Goal: Task Accomplishment & Management: Use online tool/utility

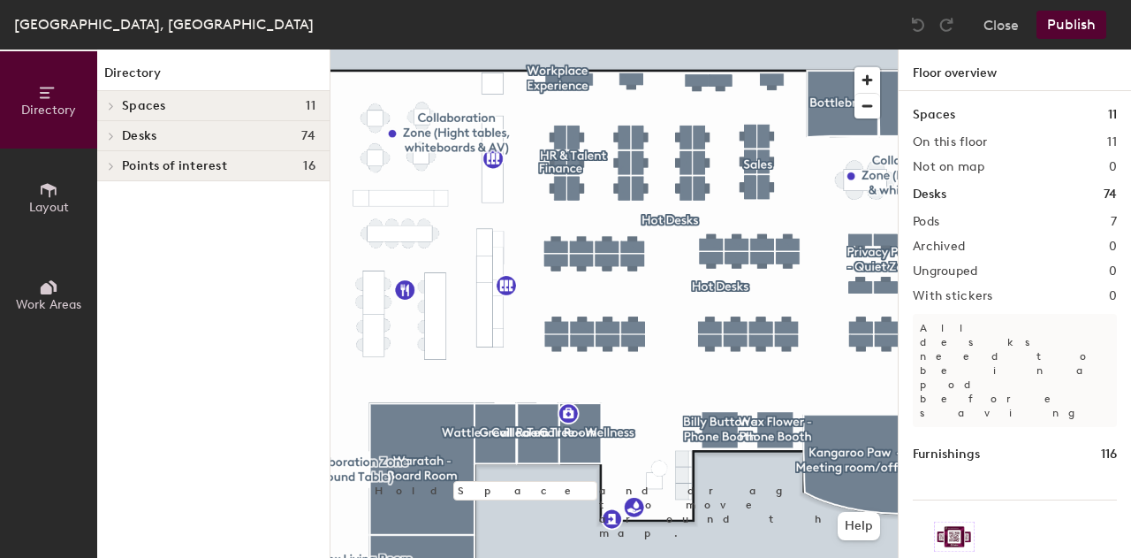
click at [175, 139] on h4 "Desks 74" at bounding box center [219, 136] width 194 height 14
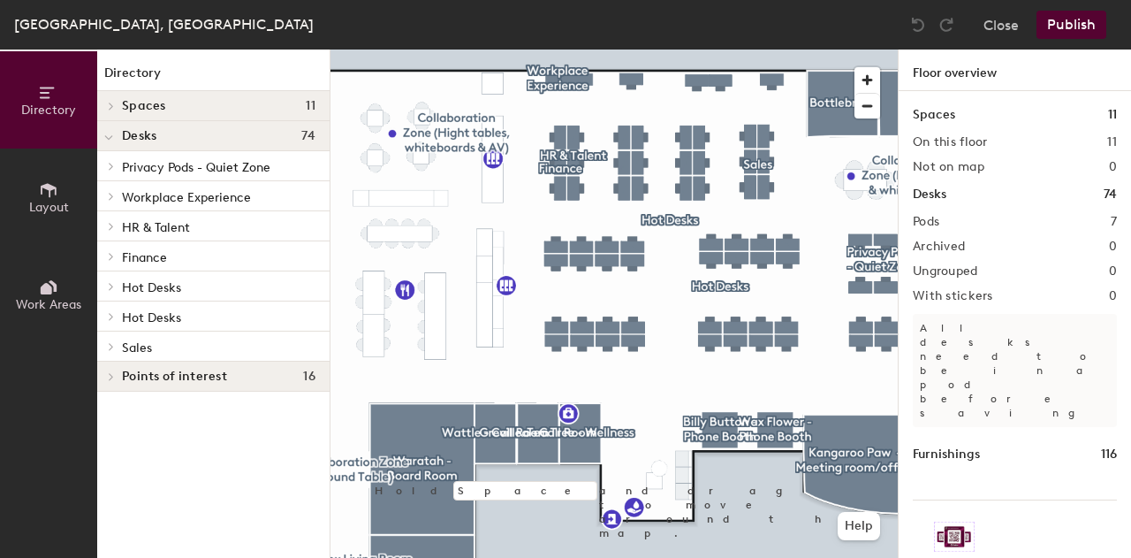
click at [182, 280] on p "Hot Desks" at bounding box center [219, 286] width 194 height 23
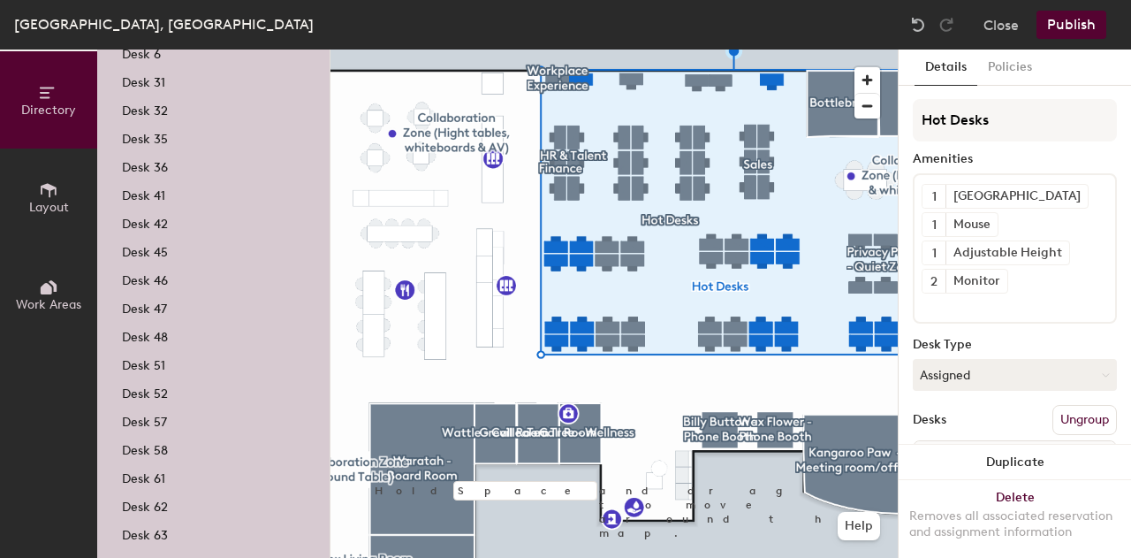
scroll to position [526, 0]
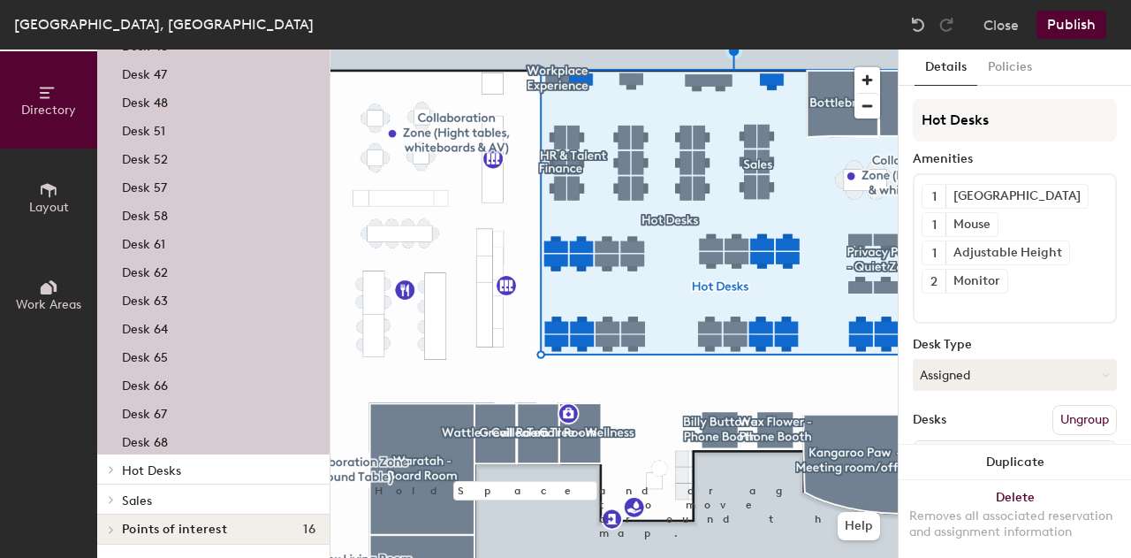
click at [101, 472] on div at bounding box center [110, 469] width 19 height 9
click at [161, 475] on span "Hot Desks" at bounding box center [151, 470] width 59 height 15
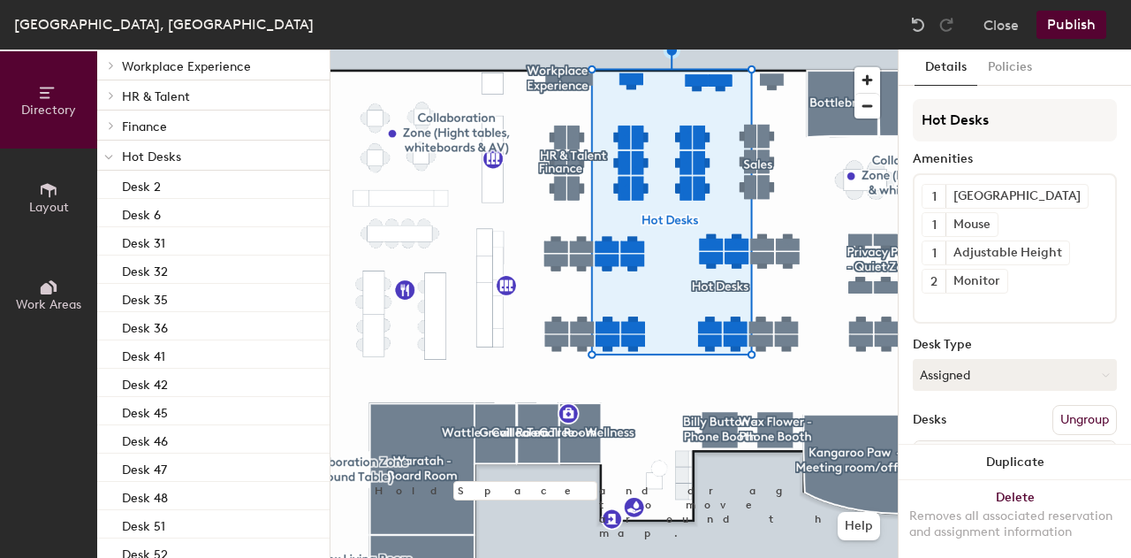
scroll to position [128, 0]
click at [164, 152] on span "Hot Desks" at bounding box center [151, 159] width 59 height 15
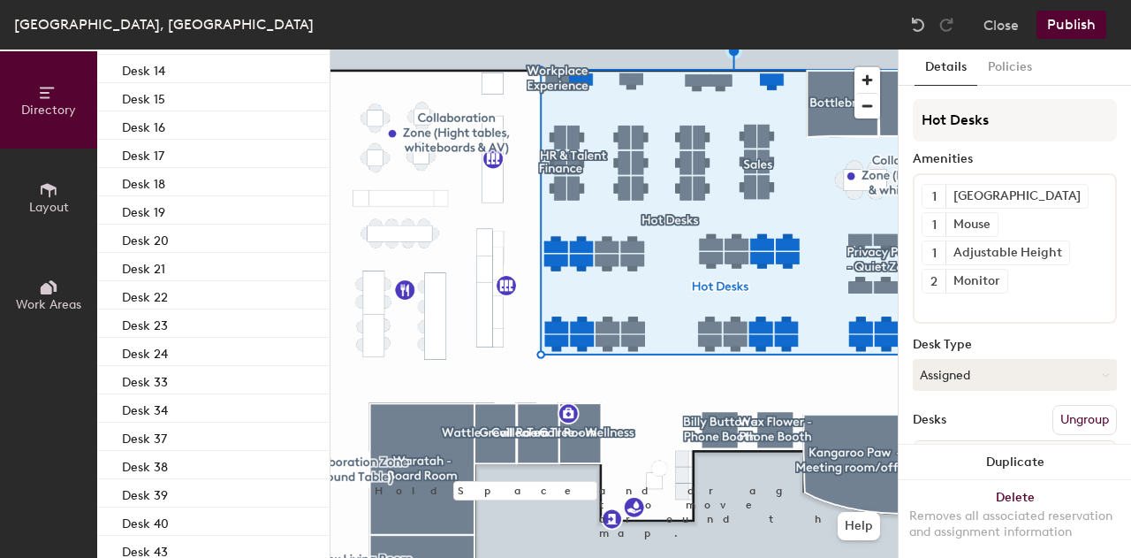
scroll to position [1403, 0]
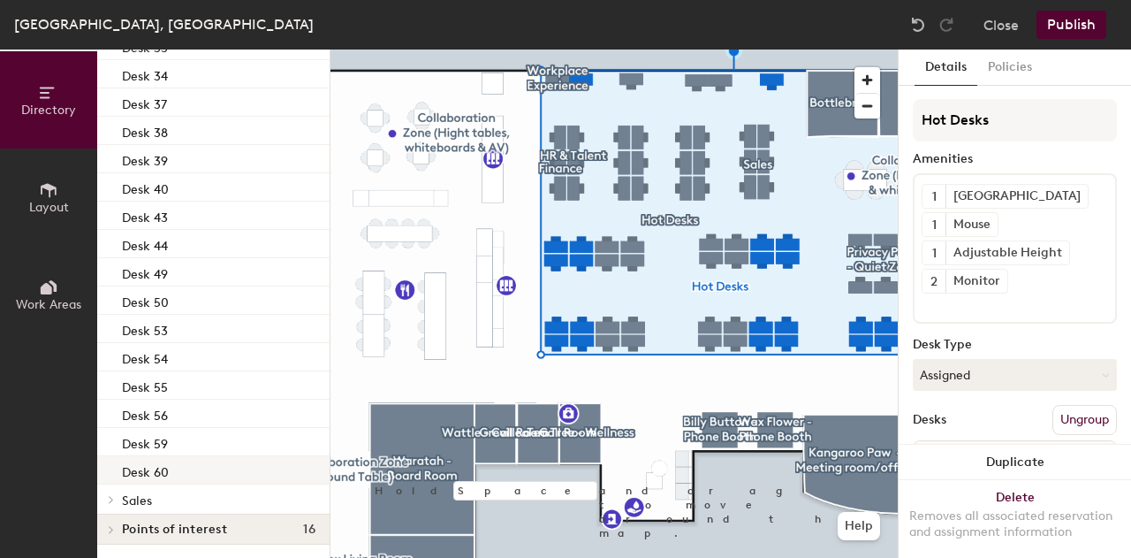
click at [181, 466] on div "Desk 60" at bounding box center [213, 470] width 232 height 28
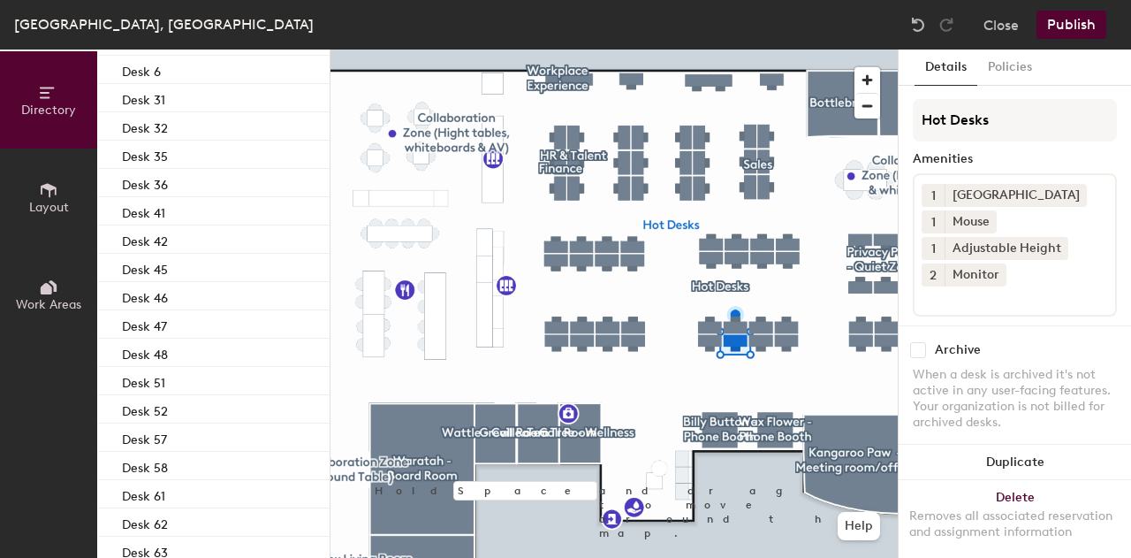
scroll to position [0, 0]
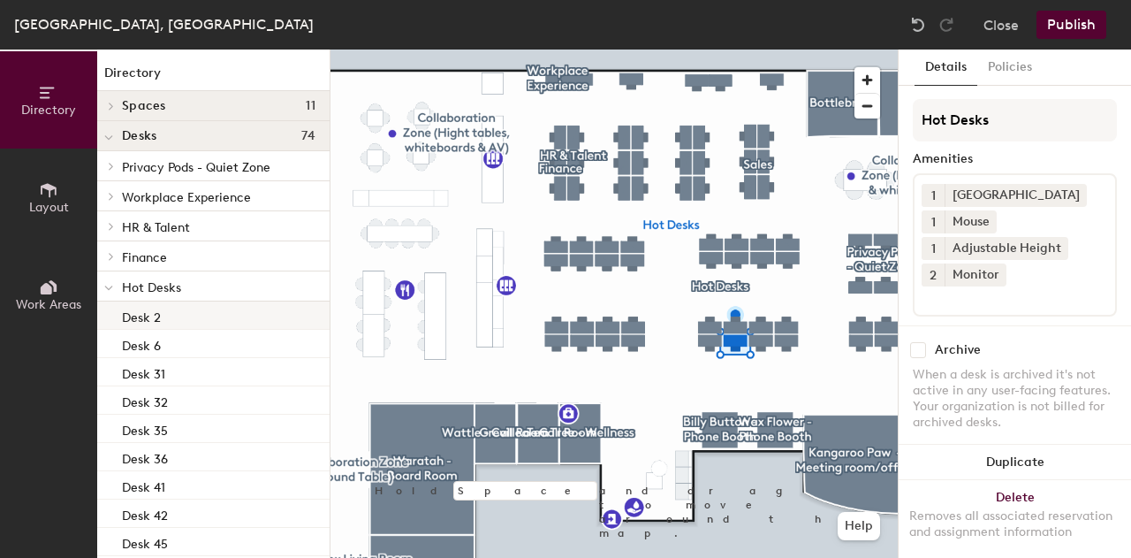
click at [163, 308] on div "Desk 2" at bounding box center [213, 315] width 232 height 28
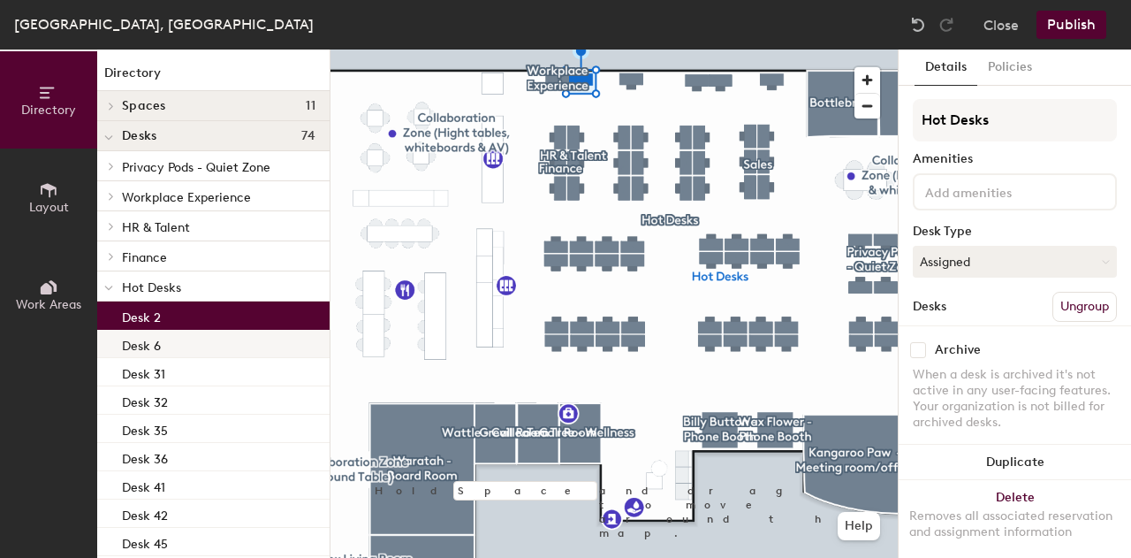
click at [175, 334] on div "Desk 6" at bounding box center [213, 344] width 232 height 28
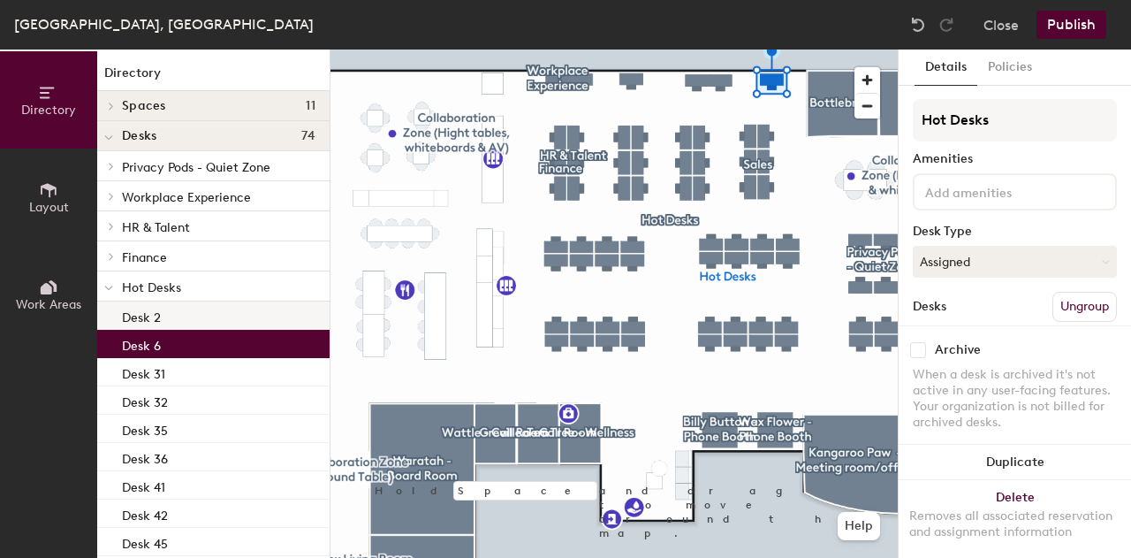
click at [161, 321] on div "Desk 2" at bounding box center [213, 315] width 232 height 28
click at [179, 351] on div "Desk 6" at bounding box center [213, 344] width 232 height 28
click at [165, 286] on span "Hot Desks" at bounding box center [151, 287] width 59 height 15
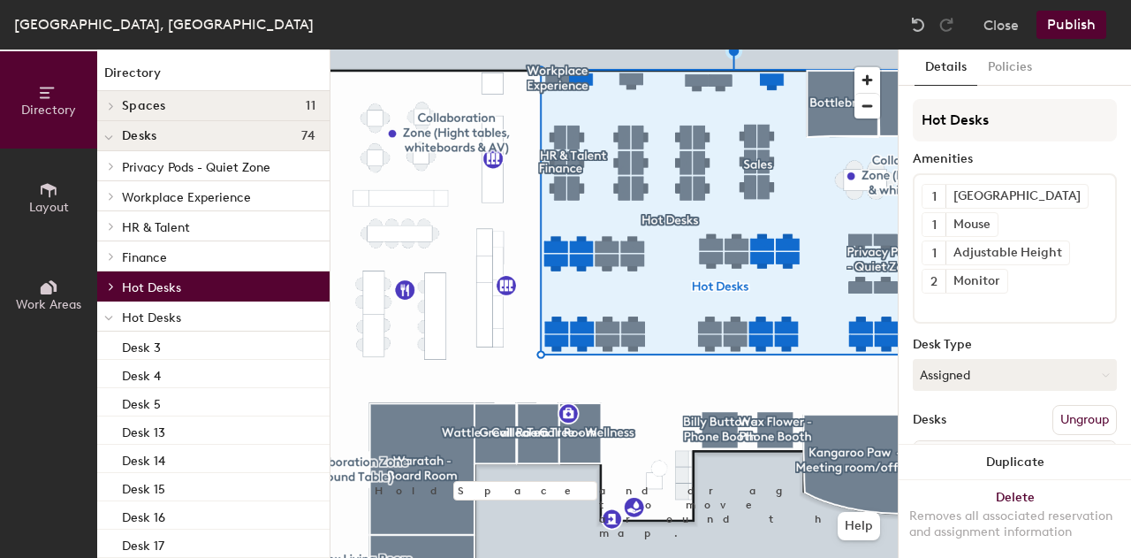
click at [110, 316] on icon at bounding box center [108, 318] width 9 height 7
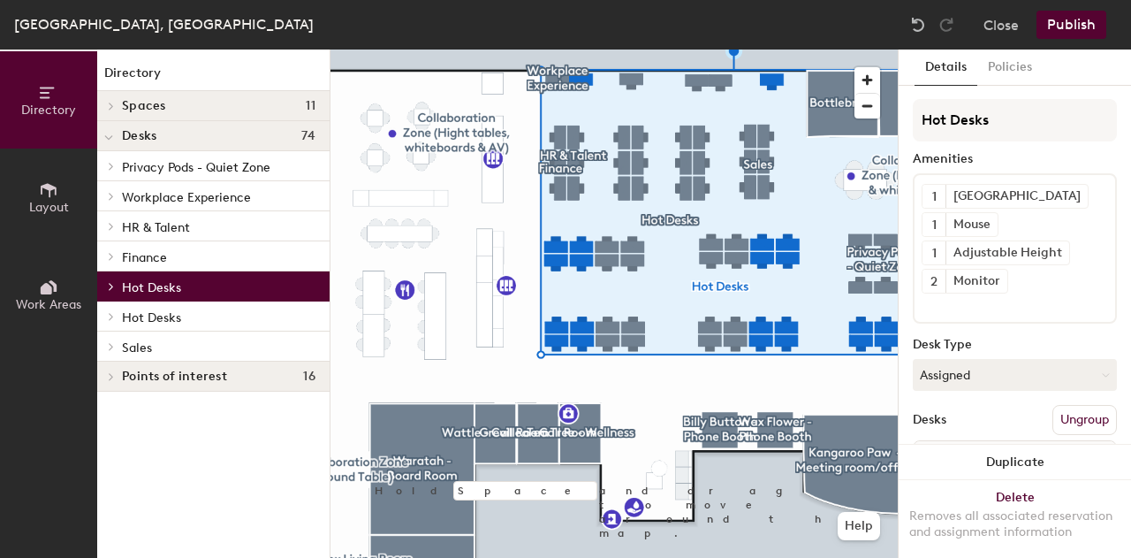
click at [254, 307] on p "Hot Desks" at bounding box center [219, 316] width 194 height 23
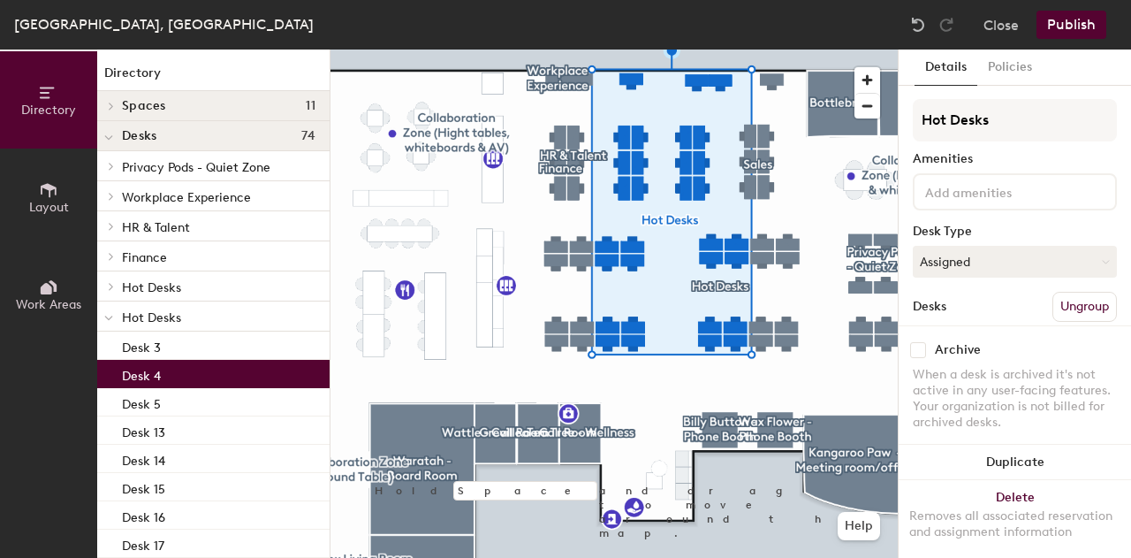
drag, startPoint x: 147, startPoint y: 326, endPoint x: 103, endPoint y: 369, distance: 61.3
click at [103, 369] on div "Desk 4" at bounding box center [213, 374] width 232 height 28
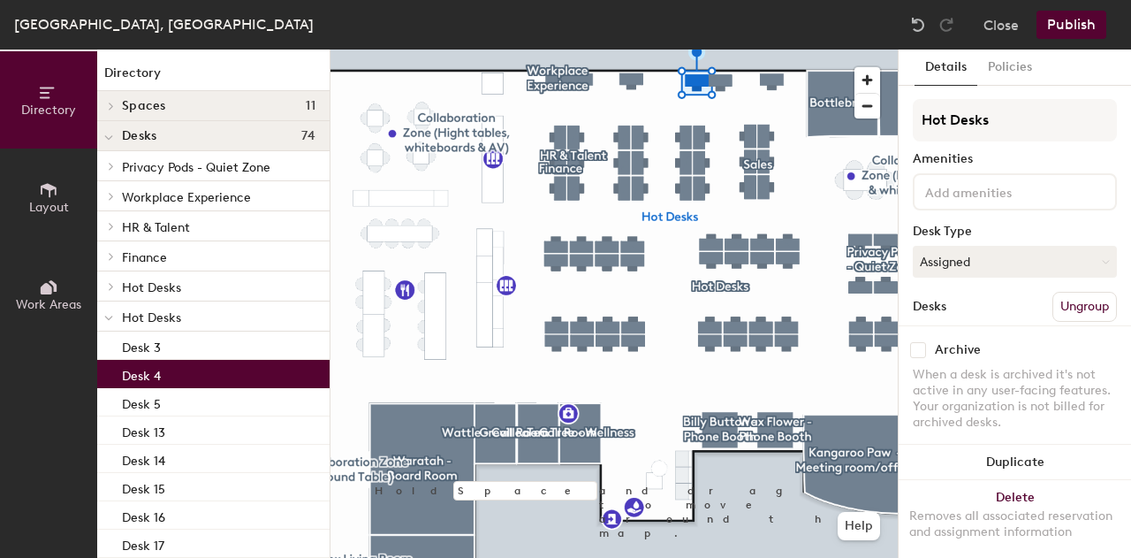
click at [143, 320] on span "Hot Desks" at bounding box center [151, 317] width 59 height 15
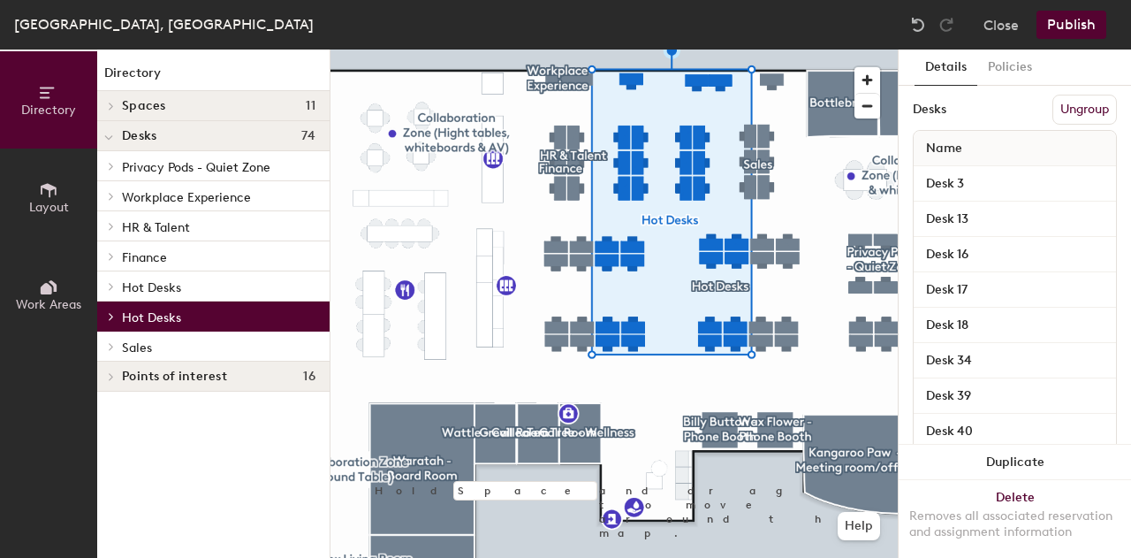
scroll to position [308, 0]
click at [1071, 106] on button "Ungroup" at bounding box center [1085, 111] width 65 height 30
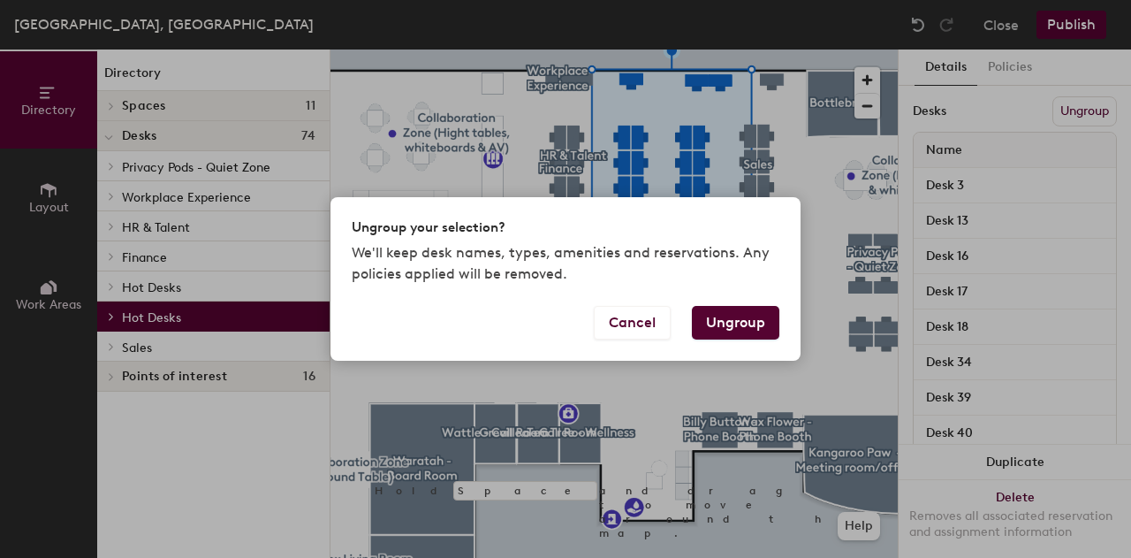
click at [742, 318] on button "Ungroup" at bounding box center [736, 323] width 88 height 34
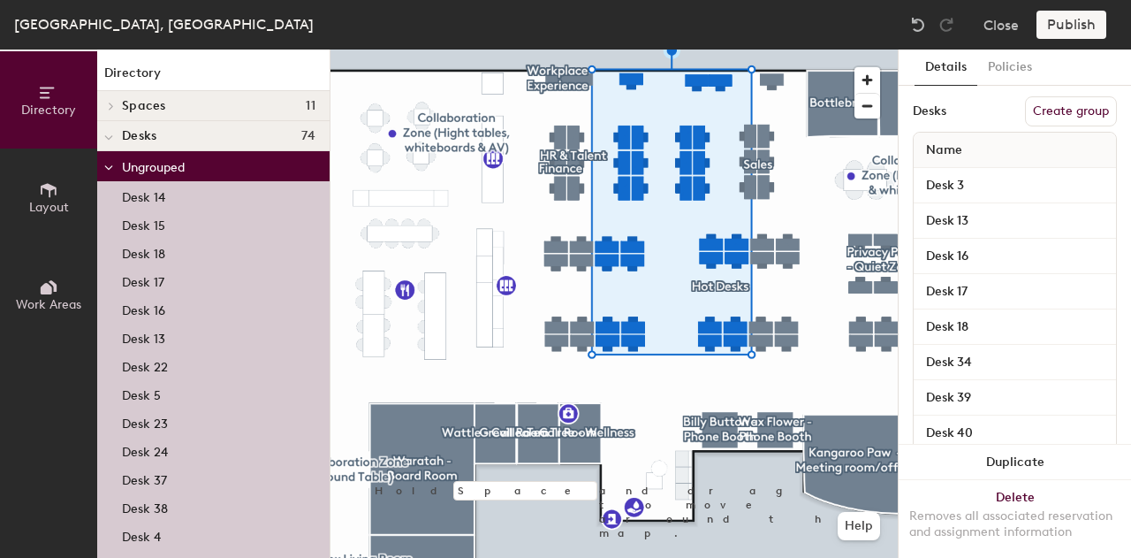
type input "1 desk"
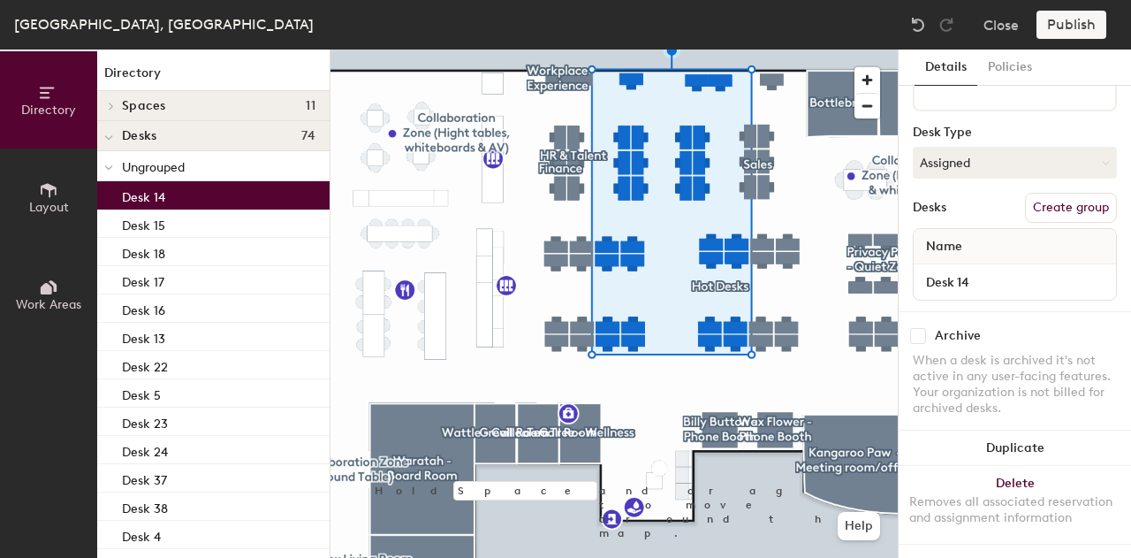
click at [166, 203] on div "Desk 14" at bounding box center [213, 195] width 232 height 28
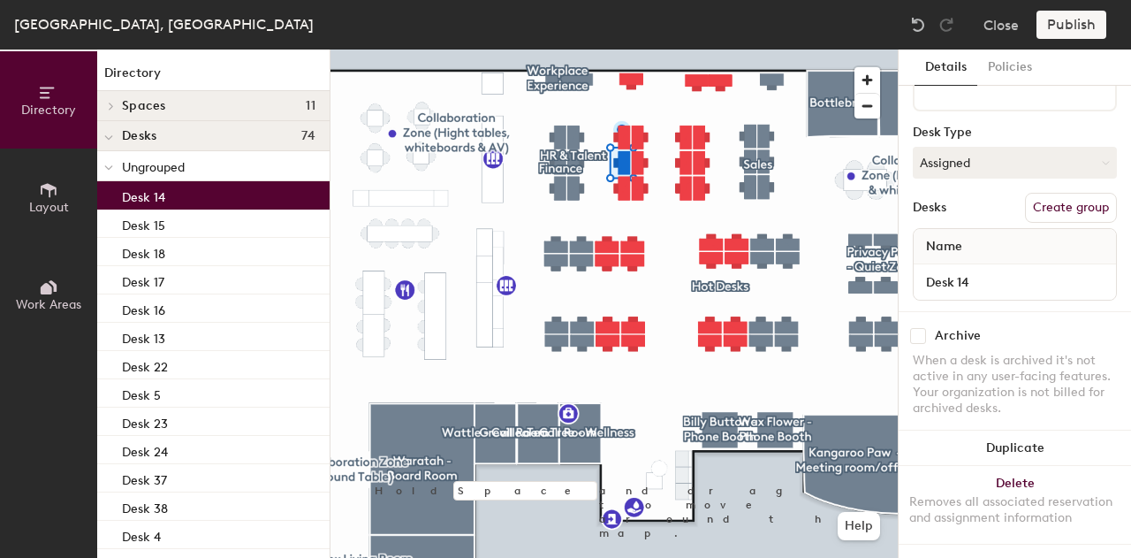
click at [134, 169] on span "Ungrouped" at bounding box center [153, 167] width 63 height 15
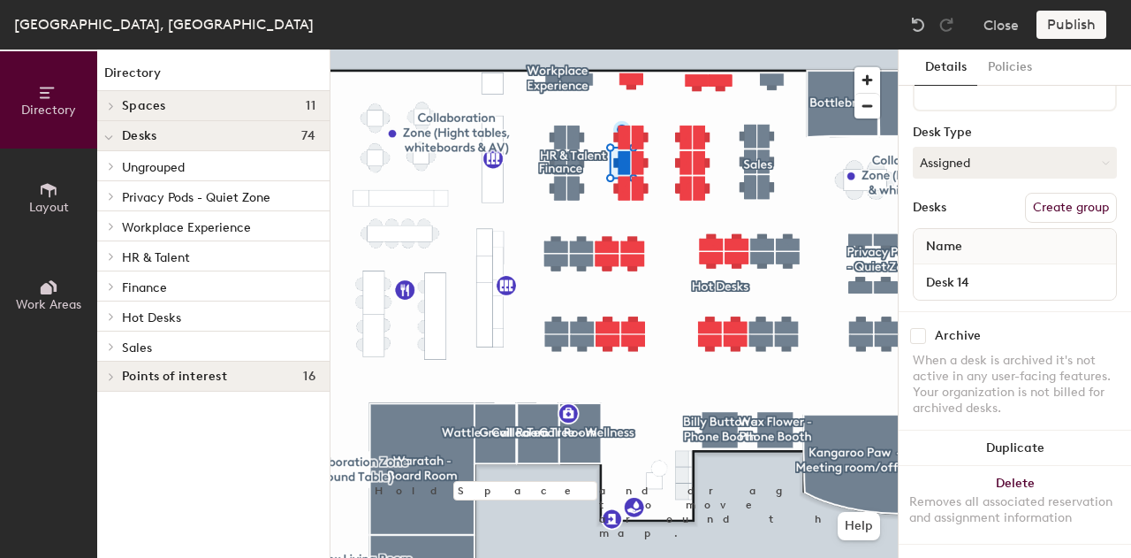
drag, startPoint x: 179, startPoint y: 161, endPoint x: 179, endPoint y: 318, distance: 157.3
click at [179, 318] on div "Ungrouped Desk 14 Desk 15 Desk 18 Desk 17 Desk 16 Desk 13 Desk 22 Desk 5 Desk 2…" at bounding box center [213, 256] width 232 height 210
click at [141, 330] on div "Hot Desks" at bounding box center [213, 316] width 232 height 30
click at [168, 318] on span "Hot Desks" at bounding box center [151, 317] width 59 height 15
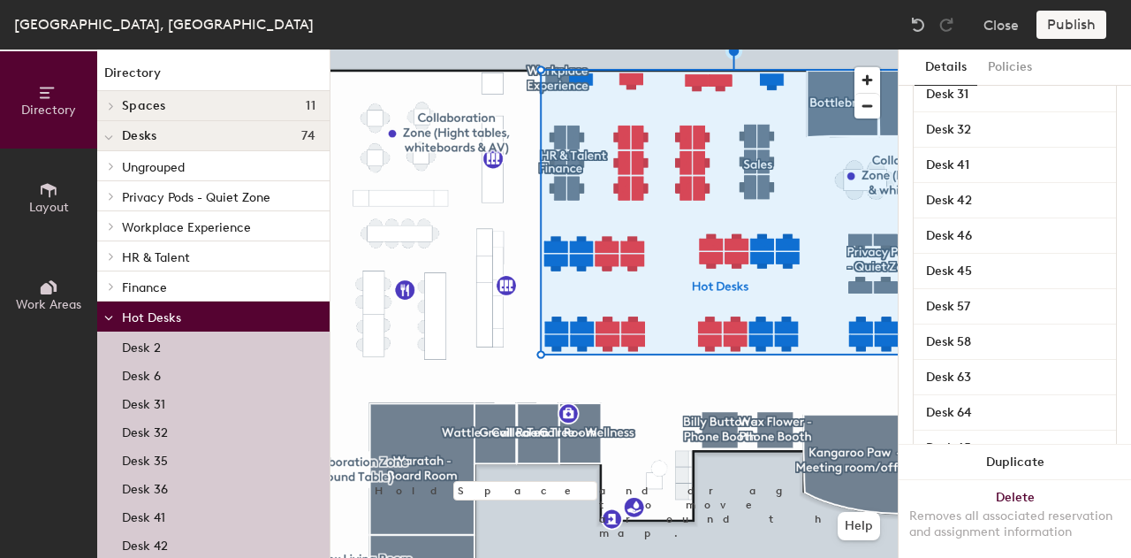
scroll to position [0, 0]
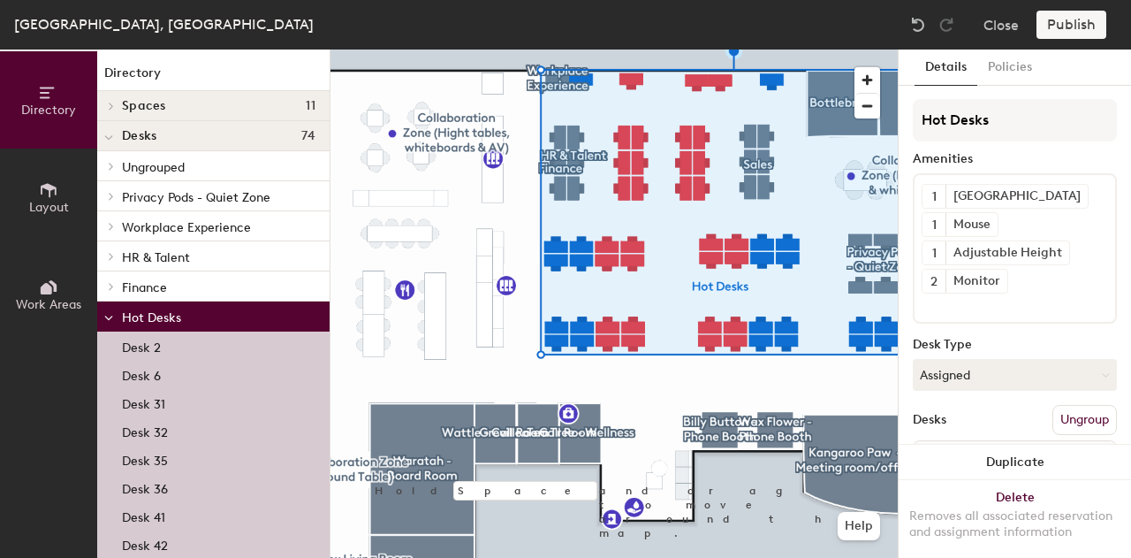
click at [1070, 413] on button "Ungroup" at bounding box center [1085, 420] width 65 height 30
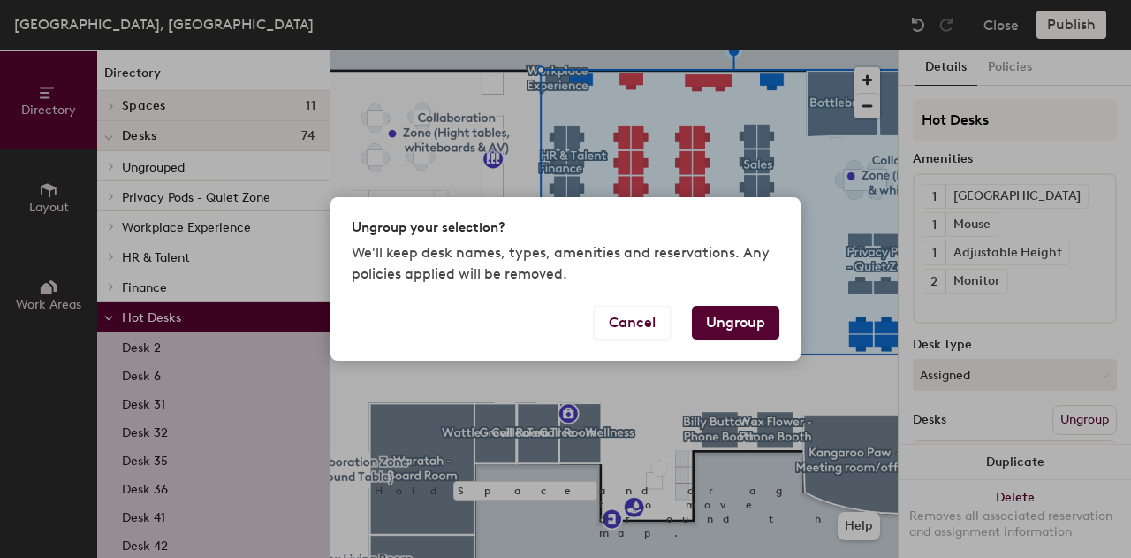
click at [742, 319] on button "Ungroup" at bounding box center [736, 323] width 88 height 34
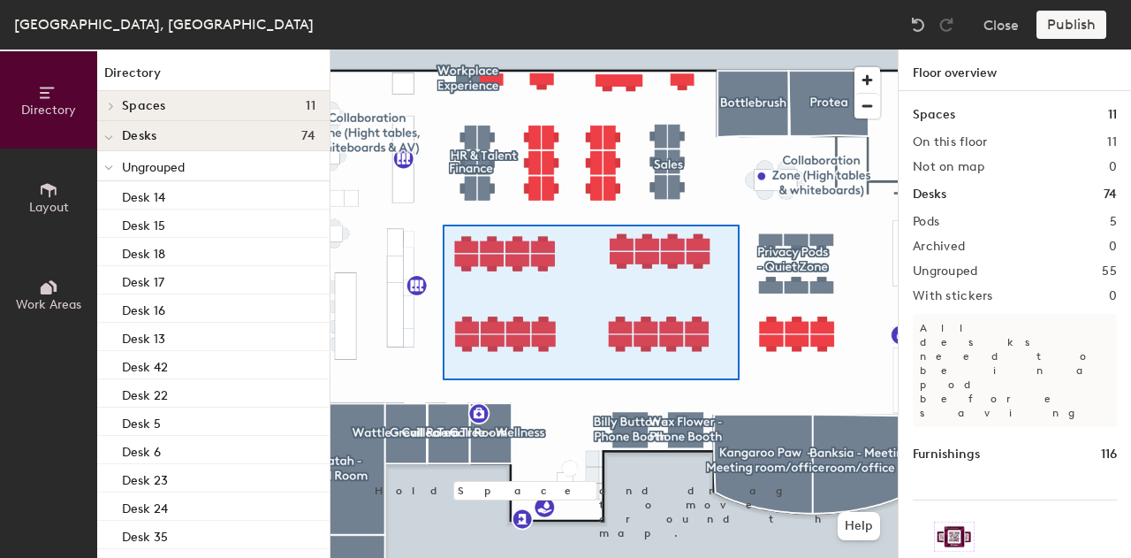
click at [443, 49] on div at bounding box center [614, 49] width 567 height 0
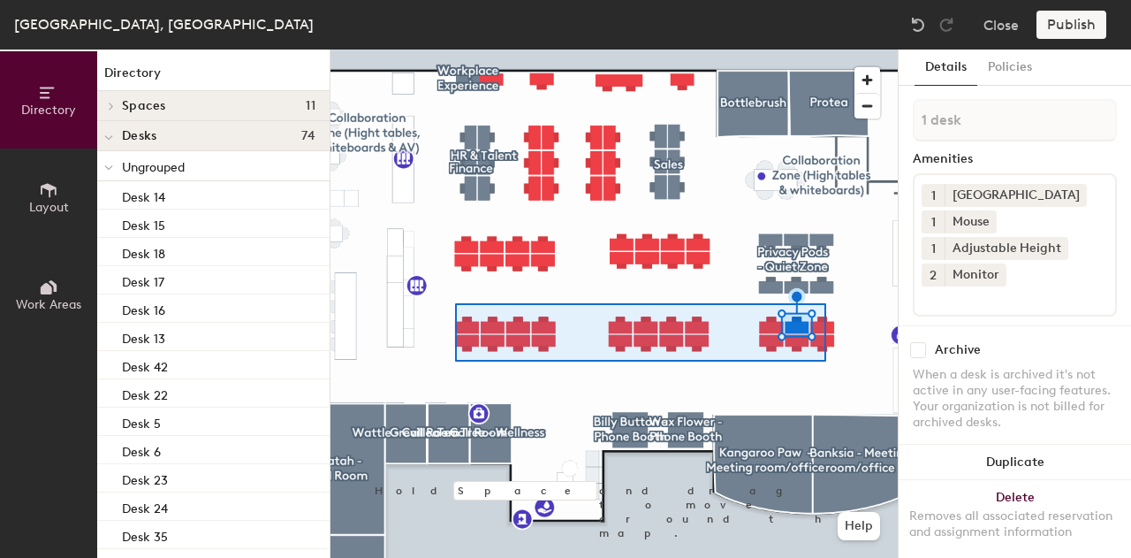
click at [455, 49] on div at bounding box center [614, 49] width 567 height 0
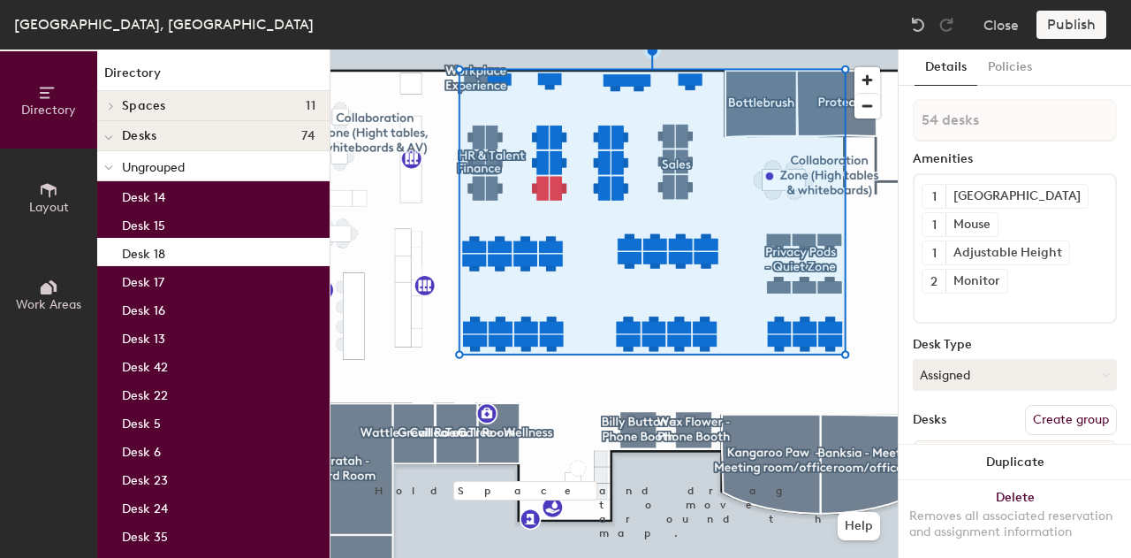
type input "55 desks"
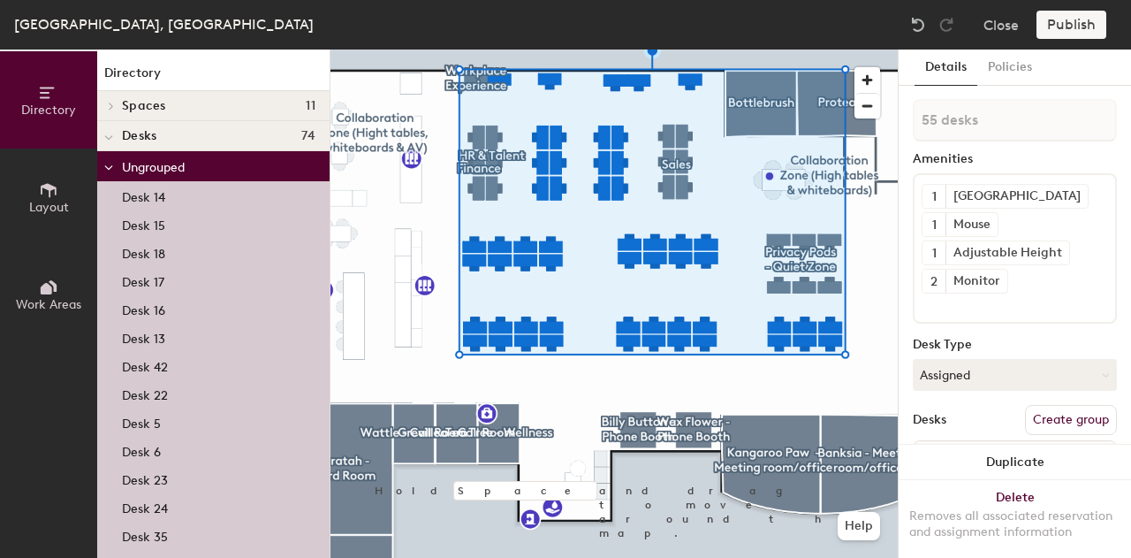
click at [1025, 413] on button "Create group" at bounding box center [1071, 420] width 92 height 30
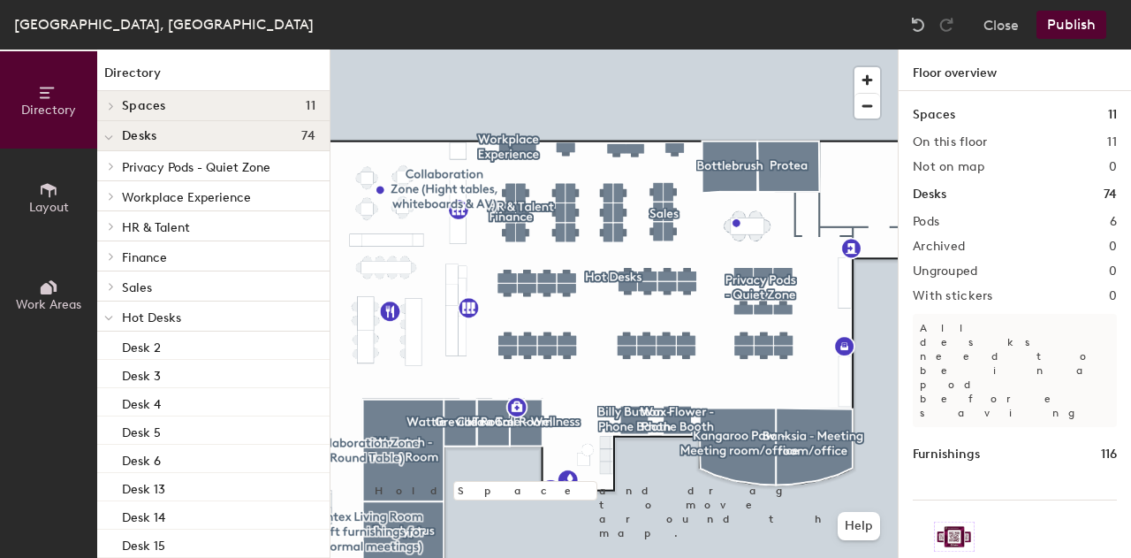
scroll to position [808, 0]
